Goal: Task Accomplishment & Management: Complete application form

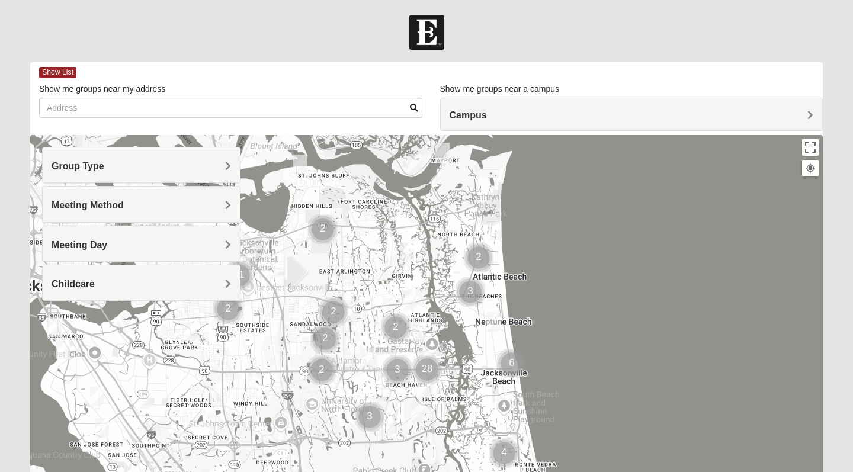
click at [476, 255] on img "Cluster of 2 groups" at bounding box center [479, 258] width 30 height 30
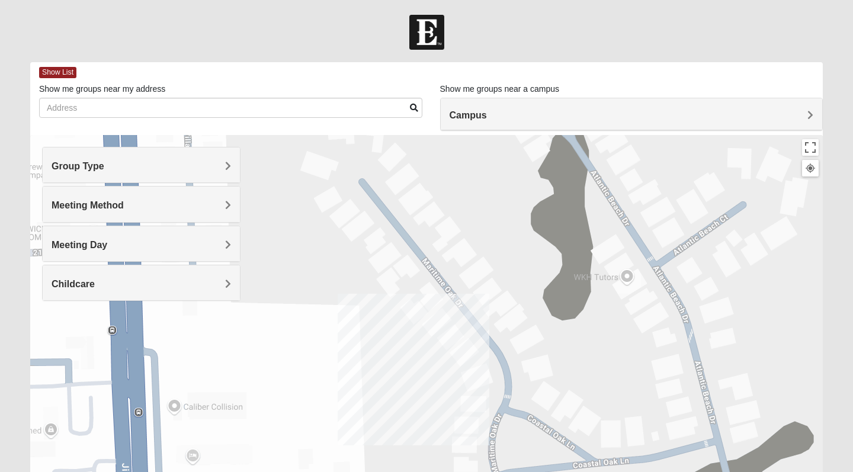
click at [104, 165] on span "Group Type" at bounding box center [78, 166] width 53 height 10
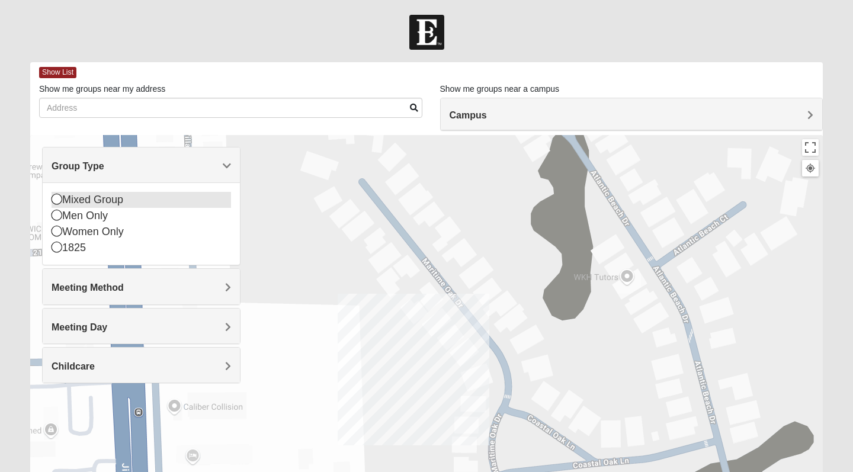
click at [55, 201] on icon at bounding box center [57, 199] width 11 height 11
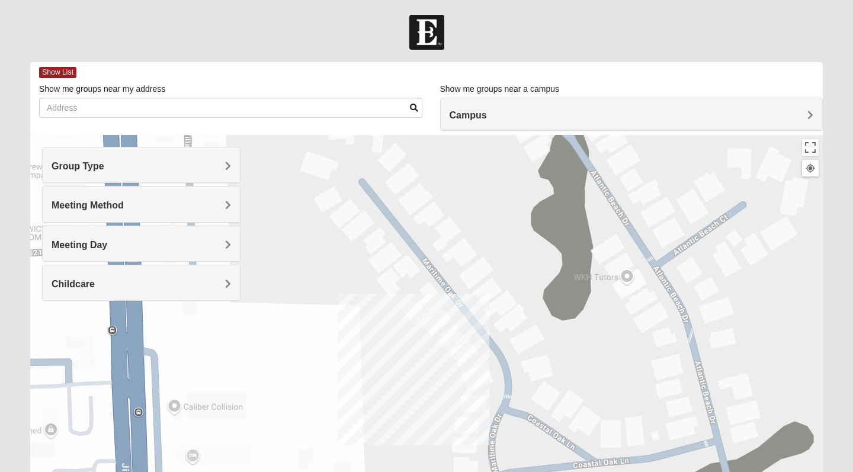
click at [143, 201] on h4 "Meeting Method" at bounding box center [142, 205] width 180 height 11
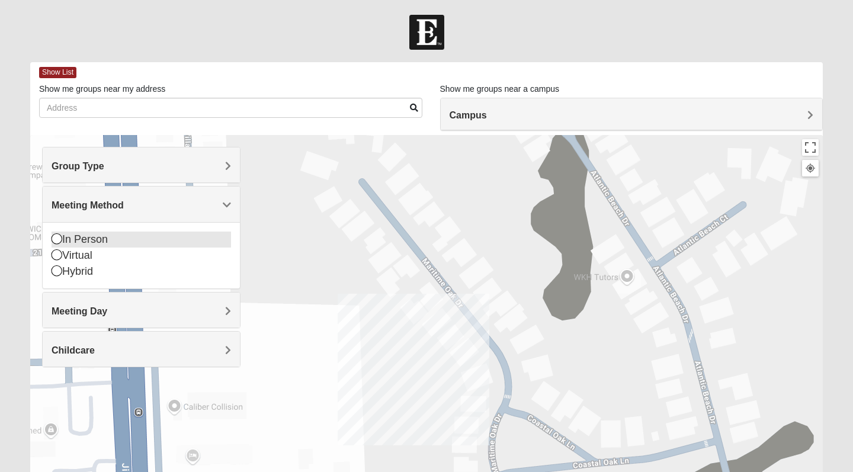
click at [56, 239] on icon at bounding box center [57, 238] width 11 height 11
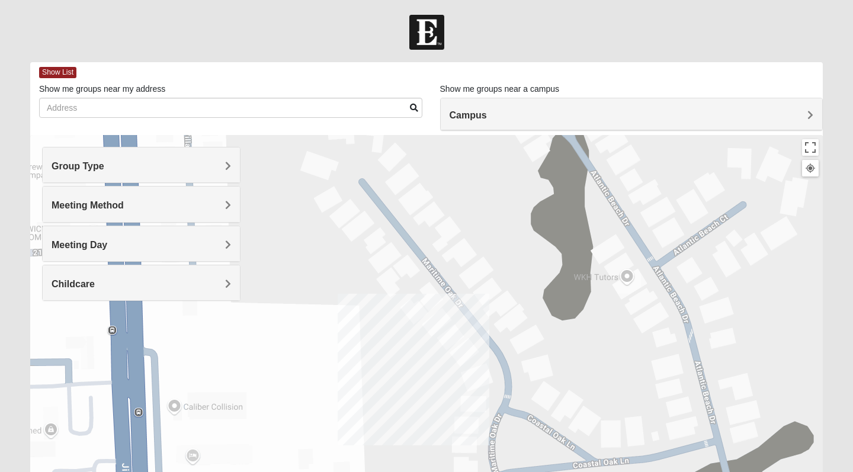
click at [98, 238] on div "Meeting Day" at bounding box center [141, 243] width 197 height 35
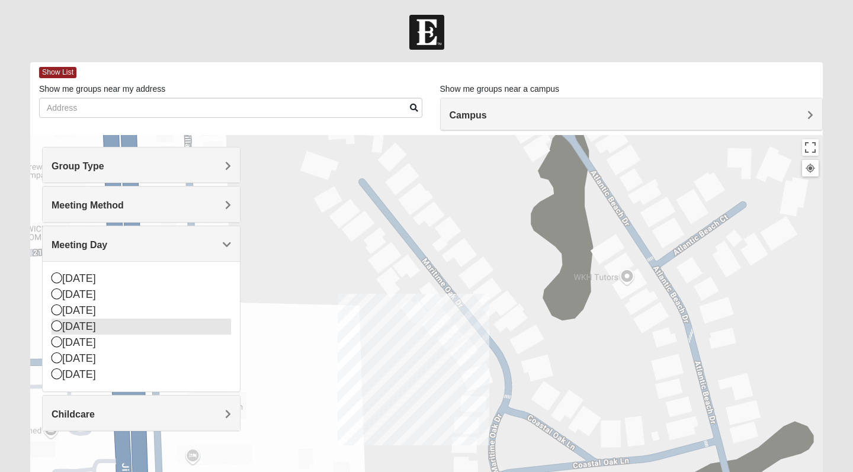
click at [57, 328] on icon at bounding box center [57, 326] width 11 height 11
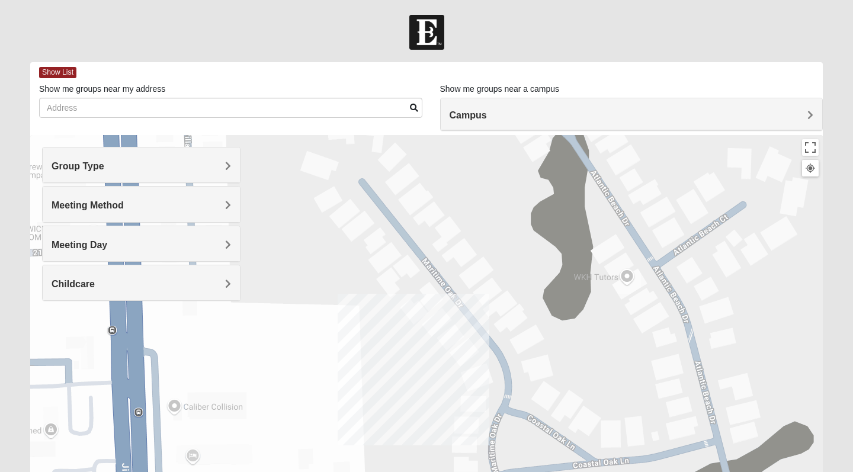
click at [87, 288] on span "Childcare" at bounding box center [73, 284] width 43 height 10
click at [56, 334] on icon at bounding box center [57, 333] width 11 height 11
click at [575, 116] on h4 "Campus" at bounding box center [632, 115] width 364 height 11
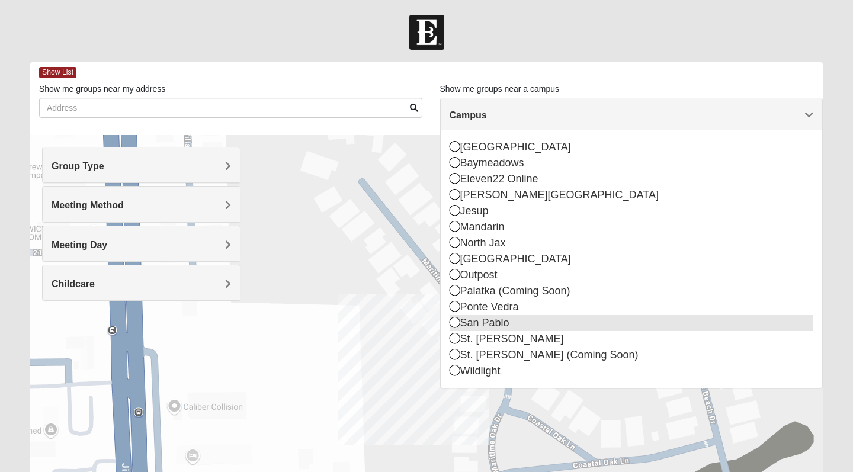
click at [453, 323] on icon at bounding box center [455, 322] width 11 height 11
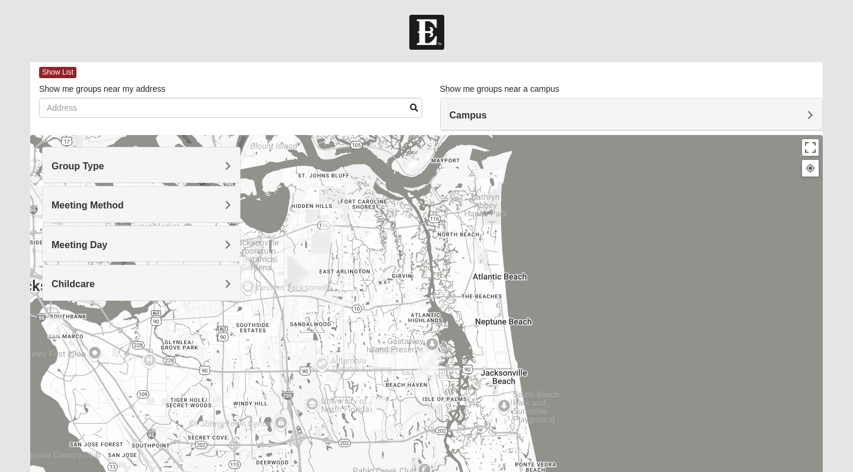
click at [480, 250] on img "Mixed Settembrini 32233" at bounding box center [481, 251] width 14 height 20
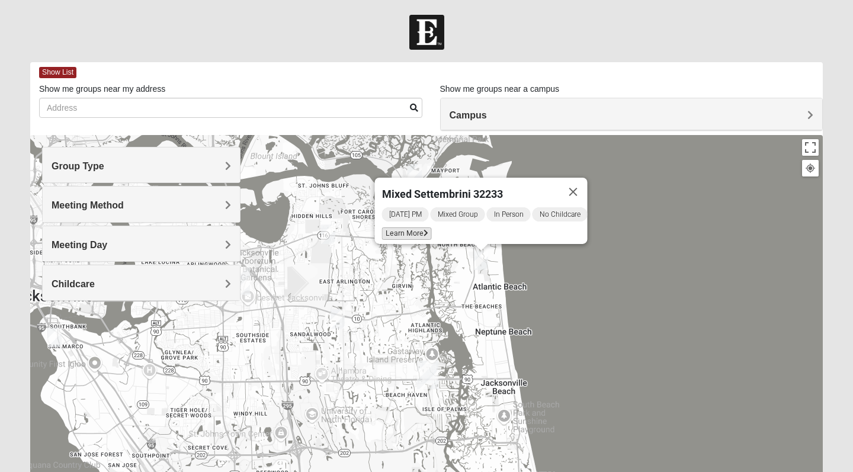
click at [408, 227] on span "Learn More" at bounding box center [407, 233] width 50 height 12
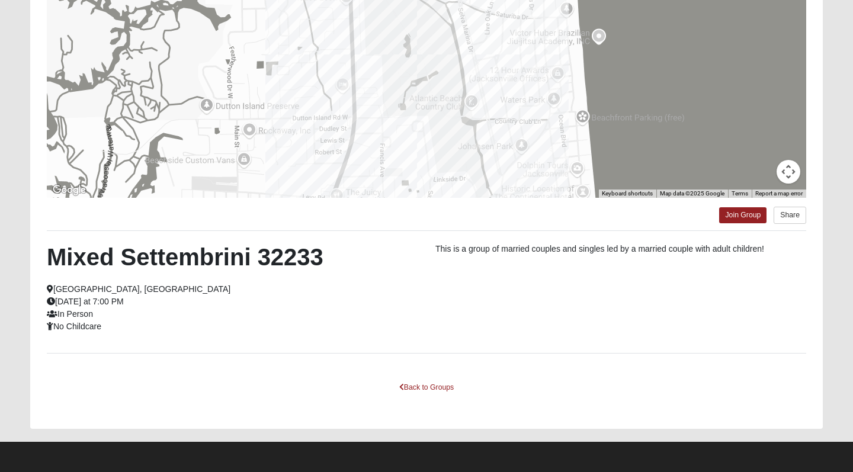
scroll to position [168, 0]
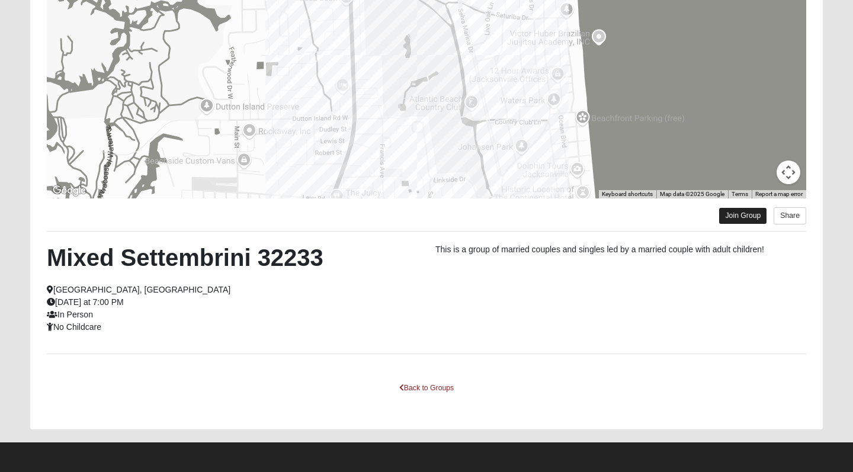
click at [738, 214] on link "Join Group" at bounding box center [742, 216] width 47 height 16
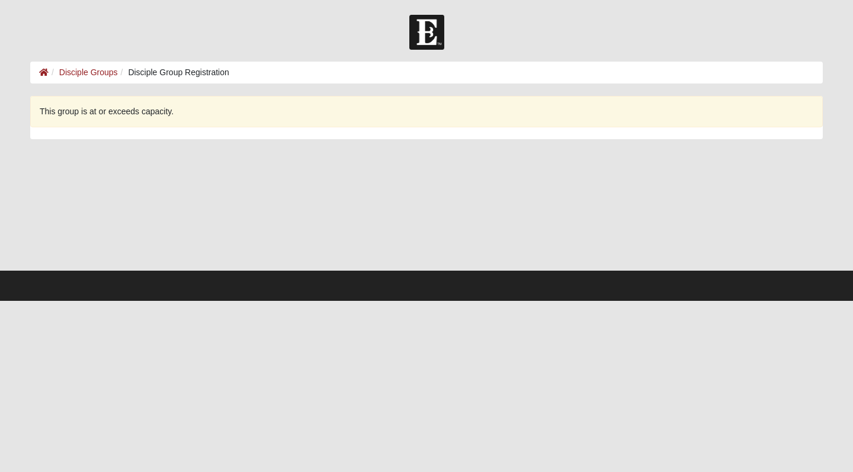
click at [114, 116] on div "This group is at or exceeds capacity." at bounding box center [426, 111] width 793 height 31
